Goal: Task Accomplishment & Management: Complete application form

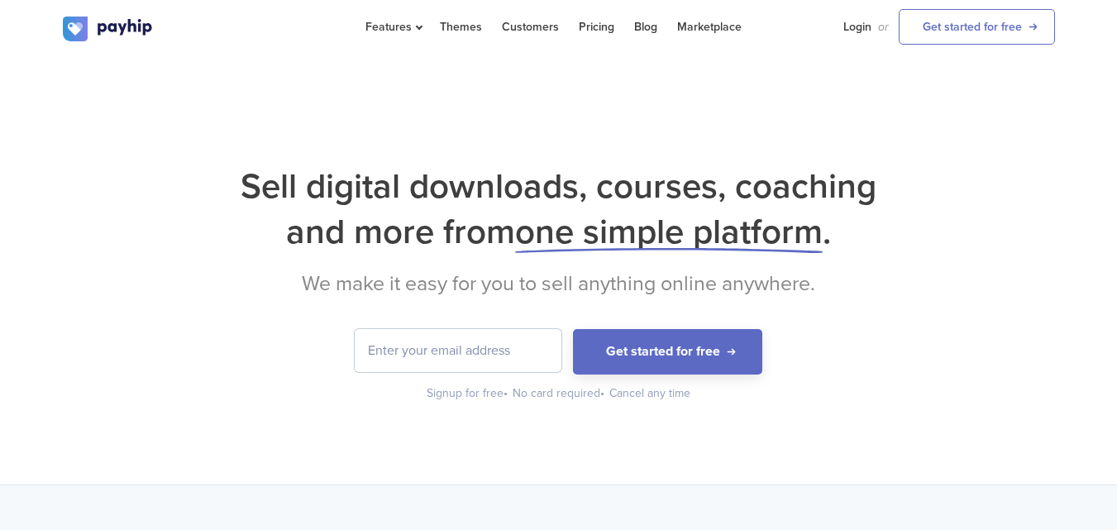
click at [511, 347] on input "email" at bounding box center [458, 350] width 207 height 43
type input "[EMAIL_ADDRESS][DOMAIN_NAME]"
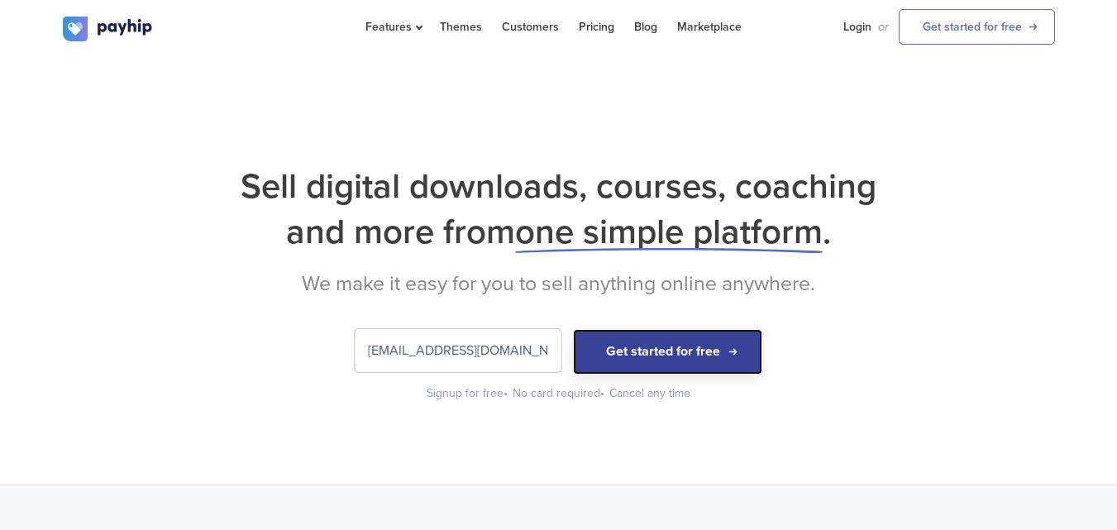
click at [636, 367] on button "Get started for free" at bounding box center [667, 351] width 189 height 45
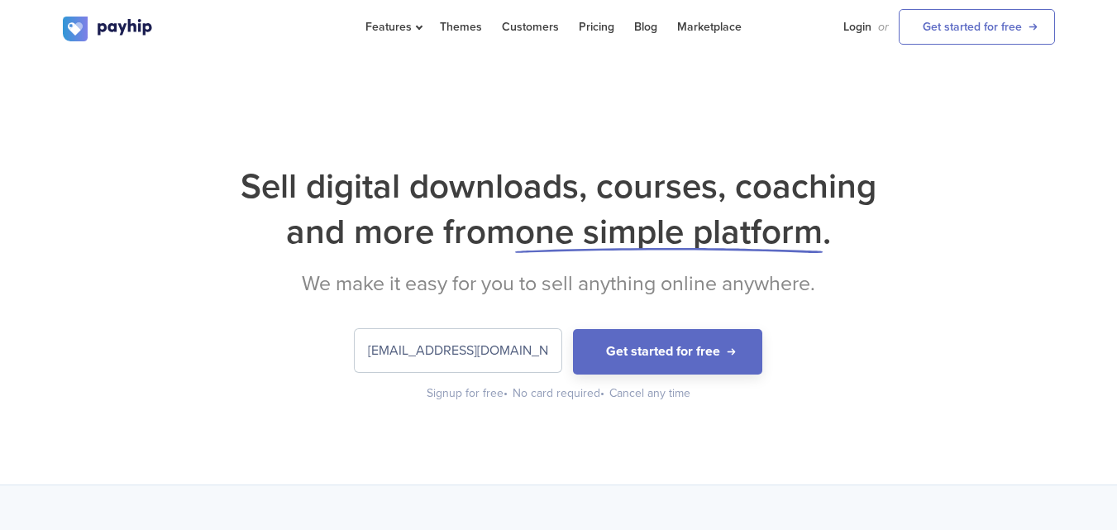
click at [484, 347] on input "[EMAIL_ADDRESS][DOMAIN_NAME]" at bounding box center [458, 350] width 207 height 43
click at [845, 27] on link "Login" at bounding box center [858, 27] width 28 height 54
click at [520, 354] on input "email" at bounding box center [458, 350] width 207 height 43
type input "ل"
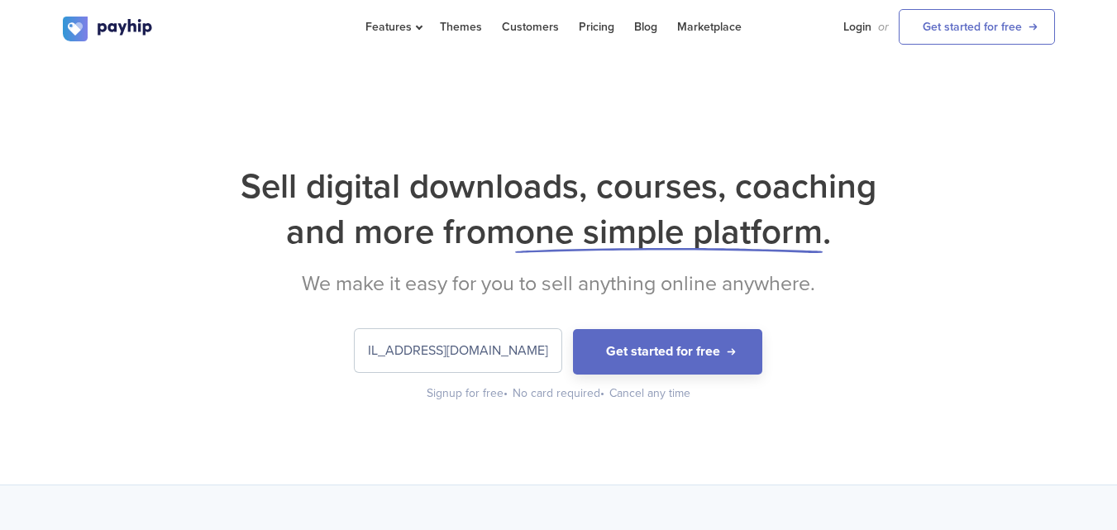
type input "[EMAIL_ADDRESS][DOMAIN_NAME]"
click at [573, 329] on button "Get started for free" at bounding box center [667, 351] width 189 height 45
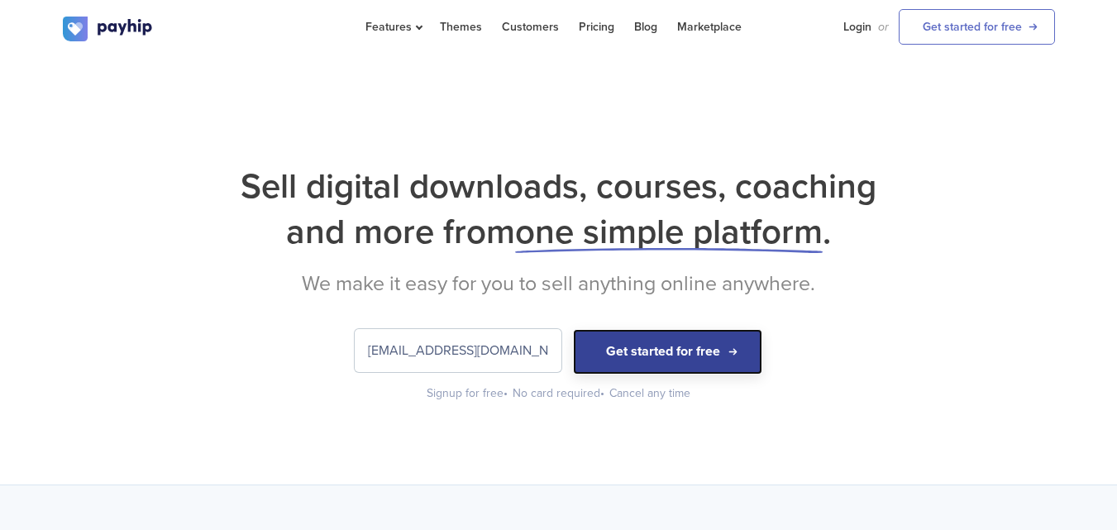
click at [672, 338] on button "Get started for free" at bounding box center [667, 351] width 189 height 45
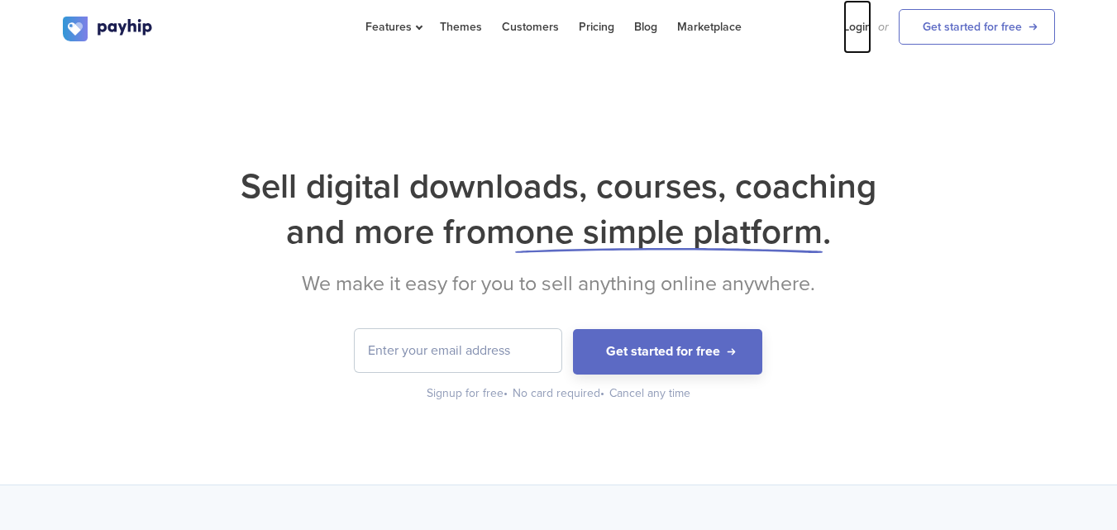
click at [866, 22] on link "Login" at bounding box center [858, 27] width 28 height 54
